Goal: Transaction & Acquisition: Obtain resource

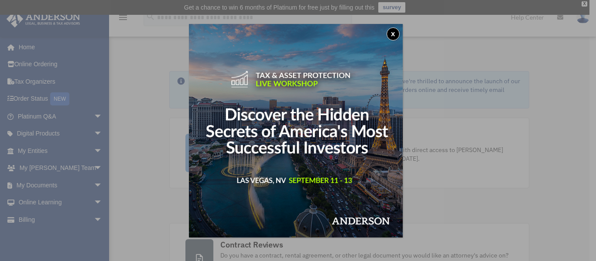
click at [399, 33] on button "x" at bounding box center [392, 33] width 13 height 13
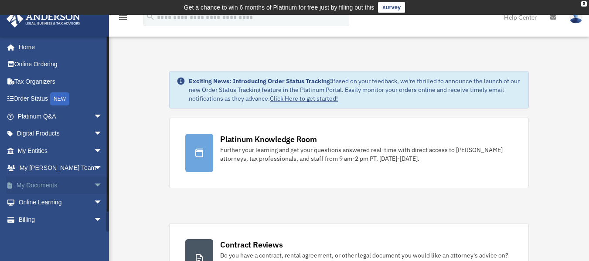
click at [38, 184] on link "My Documents arrow_drop_down" at bounding box center [60, 185] width 109 height 17
click at [94, 185] on span "arrow_drop_down" at bounding box center [102, 186] width 17 height 18
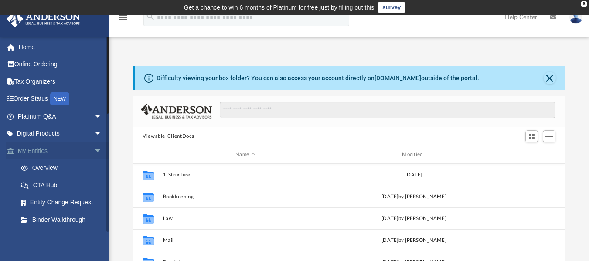
click at [94, 153] on span "arrow_drop_down" at bounding box center [102, 151] width 17 height 18
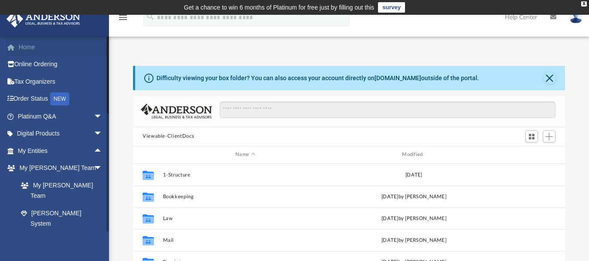
click at [25, 45] on link "Home" at bounding box center [60, 46] width 109 height 17
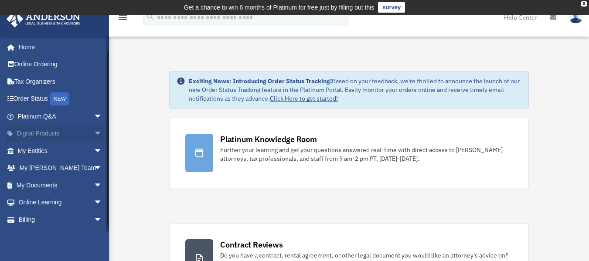
scroll to position [16, 0]
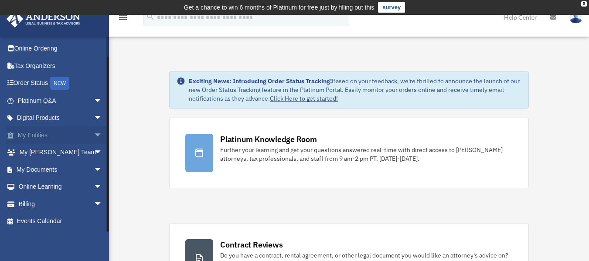
click at [94, 137] on span "arrow_drop_down" at bounding box center [102, 135] width 17 height 18
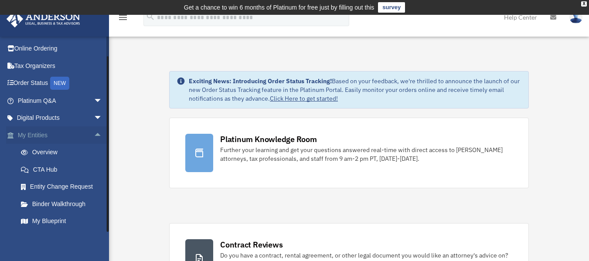
click at [94, 137] on span "arrow_drop_up" at bounding box center [102, 135] width 17 height 18
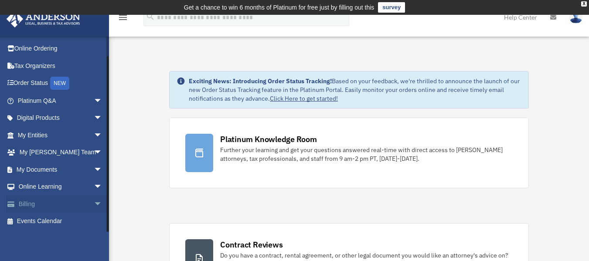
click at [94, 204] on span "arrow_drop_down" at bounding box center [102, 204] width 17 height 18
click at [55, 222] on link "$ Open Invoices" at bounding box center [63, 222] width 103 height 18
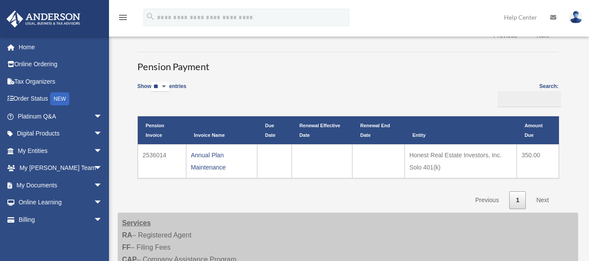
scroll to position [182, 0]
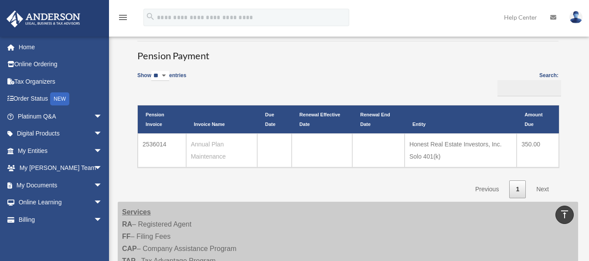
click at [198, 157] on link "Annual Plan Maintenance" at bounding box center [208, 150] width 35 height 19
click at [246, 153] on td "Annual Plan Maintenance" at bounding box center [221, 150] width 71 height 34
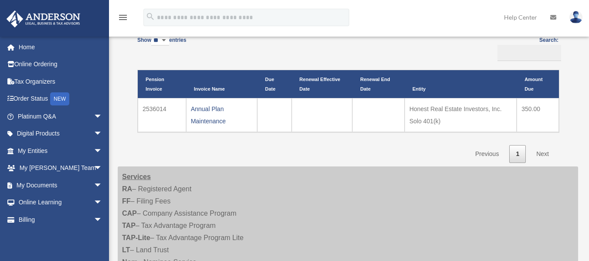
scroll to position [218, 0]
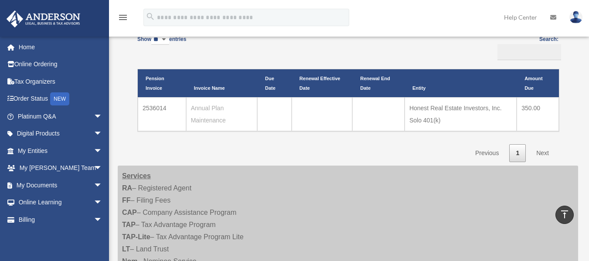
click at [218, 119] on link "Annual Plan Maintenance" at bounding box center [208, 114] width 35 height 19
click at [35, 218] on link "Billing arrow_drop_down" at bounding box center [60, 219] width 109 height 17
click at [94, 219] on span "arrow_drop_down" at bounding box center [102, 220] width 17 height 18
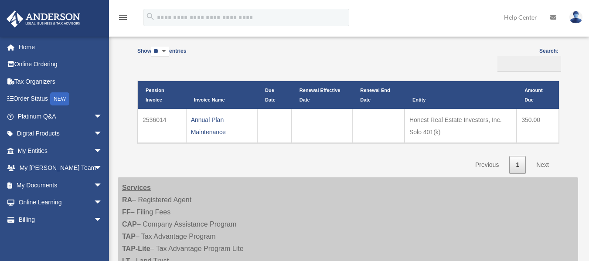
scroll to position [218, 0]
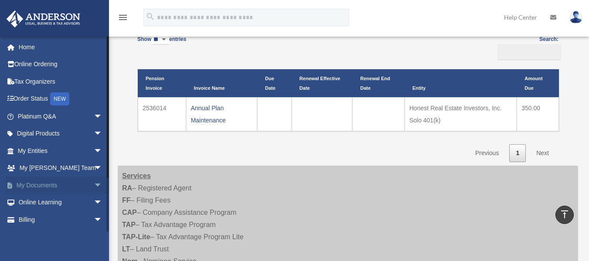
click at [94, 184] on span "arrow_drop_down" at bounding box center [102, 186] width 17 height 18
click at [94, 184] on span "arrow_drop_up" at bounding box center [102, 186] width 17 height 18
click at [94, 222] on span "arrow_drop_down" at bounding box center [102, 220] width 17 height 18
click at [35, 221] on link "Billing arrow_drop_up" at bounding box center [60, 219] width 109 height 17
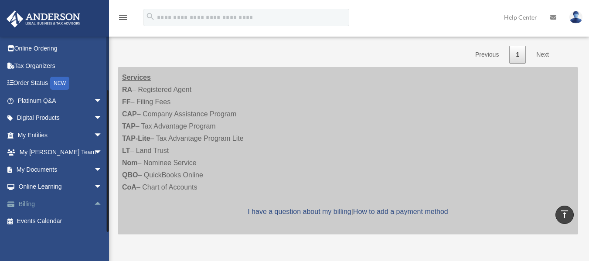
scroll to position [349, 0]
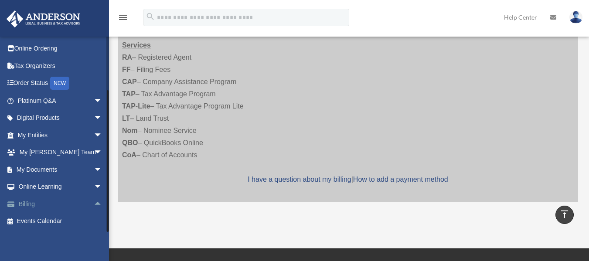
click at [94, 202] on span "arrow_drop_up" at bounding box center [102, 204] width 17 height 18
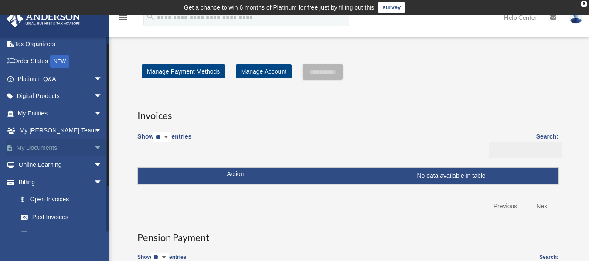
scroll to position [68, 0]
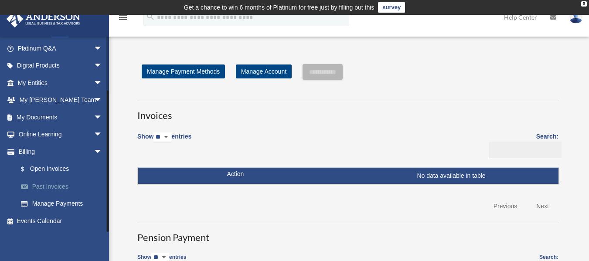
click at [58, 185] on link "Past Invoices" at bounding box center [63, 186] width 103 height 17
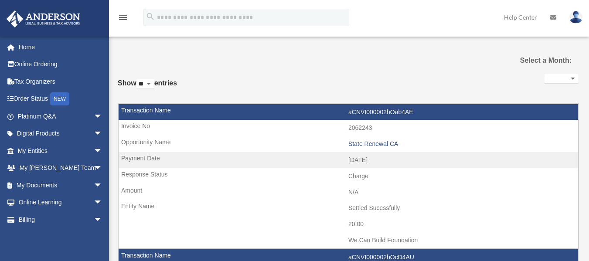
select select
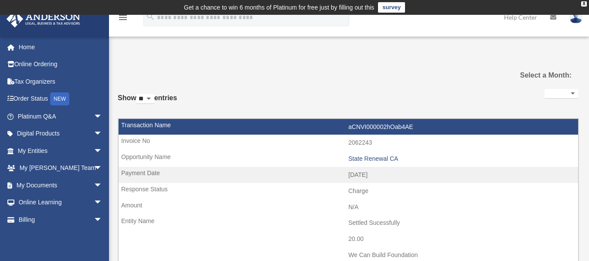
click at [573, 22] on img at bounding box center [575, 17] width 13 height 13
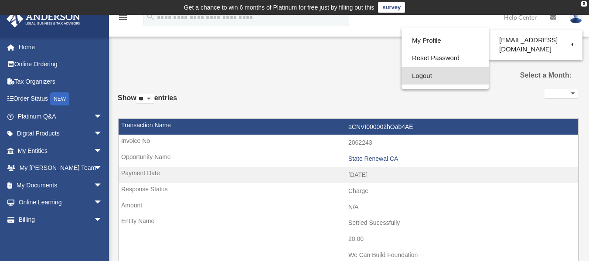
click at [416, 78] on link "Logout" at bounding box center [445, 76] width 87 height 18
